Goal: Task Accomplishment & Management: Use online tool/utility

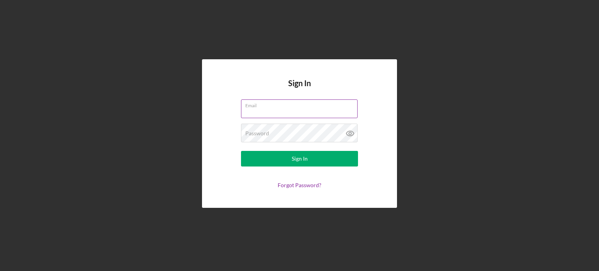
click at [260, 110] on input "Email" at bounding box center [299, 108] width 117 height 19
type input "[PERSON_NAME][EMAIL_ADDRESS][DOMAIN_NAME]"
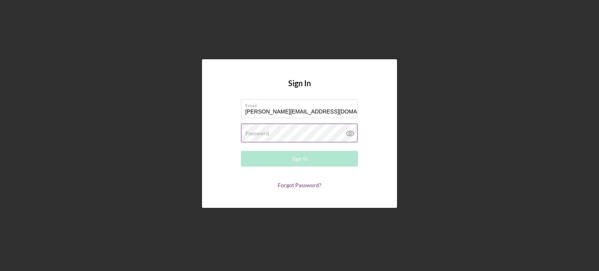
click at [285, 132] on div "Password Required" at bounding box center [299, 133] width 117 height 19
